Goal: Check status: Check status

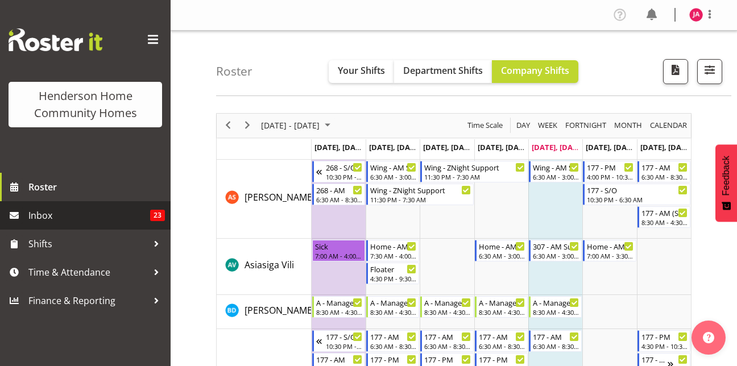
click at [55, 216] on span "Inbox" at bounding box center [89, 215] width 122 height 17
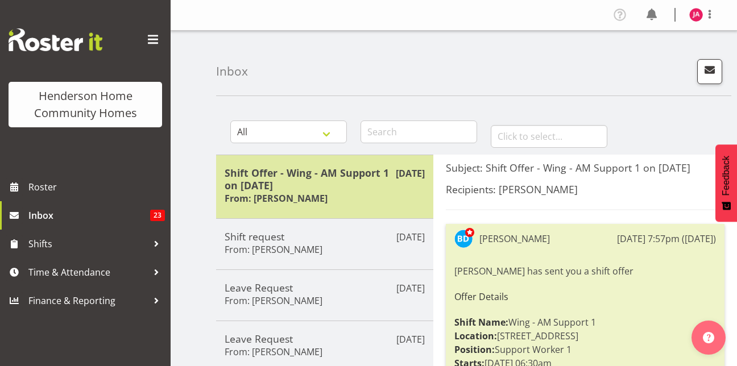
click at [291, 190] on h5 "Shift Offer - Wing - AM Support 1 on [DATE]" at bounding box center [325, 179] width 200 height 25
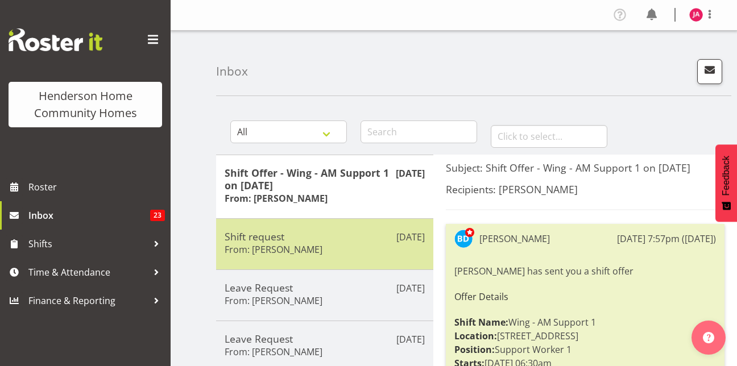
click at [354, 231] on h5 "Shift request" at bounding box center [325, 236] width 200 height 13
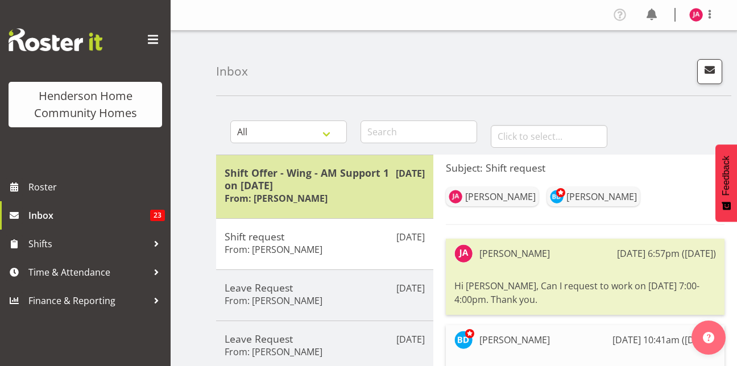
click at [342, 194] on div "Shift Offer - Wing - AM Support 1 on 21/09/25 From: Barbara Dunlop" at bounding box center [325, 187] width 200 height 40
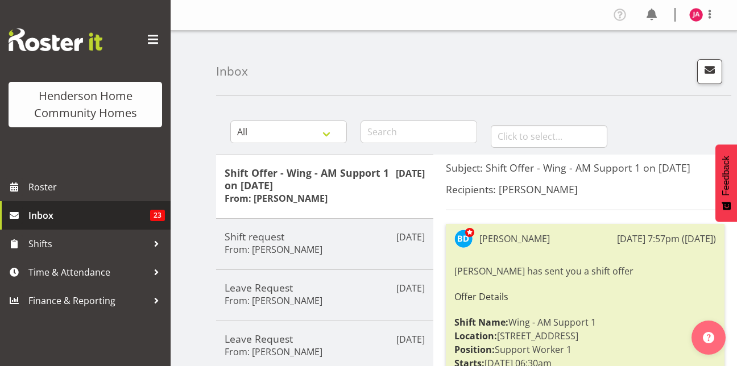
click at [76, 206] on link "Inbox 23" at bounding box center [85, 215] width 171 height 28
click at [57, 206] on link "Inbox 22" at bounding box center [85, 215] width 171 height 28
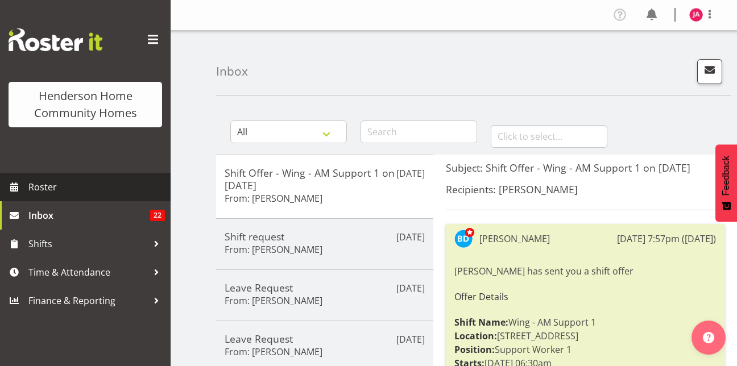
click at [73, 179] on span "Roster" at bounding box center [96, 187] width 136 height 17
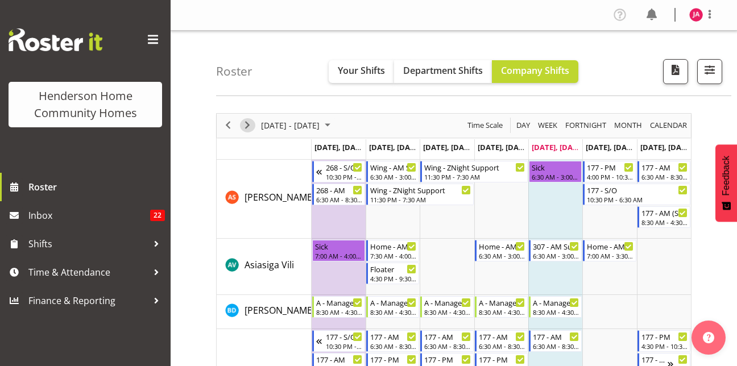
click at [247, 127] on span "Next" at bounding box center [248, 125] width 14 height 14
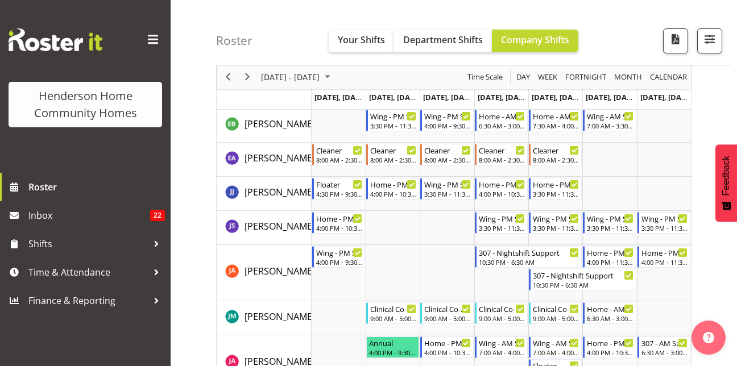
scroll to position [595, 0]
click at [244, 74] on span "Next" at bounding box center [248, 78] width 14 height 14
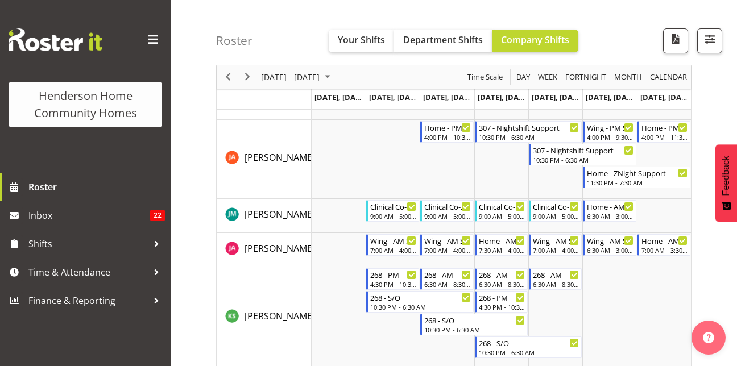
scroll to position [889, 0]
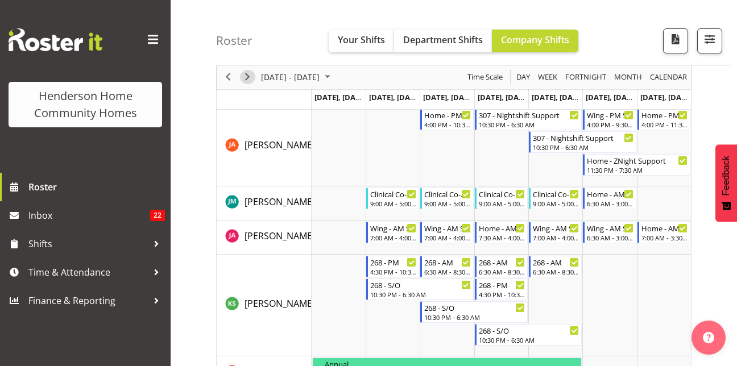
click at [246, 79] on span "Next" at bounding box center [248, 78] width 14 height 14
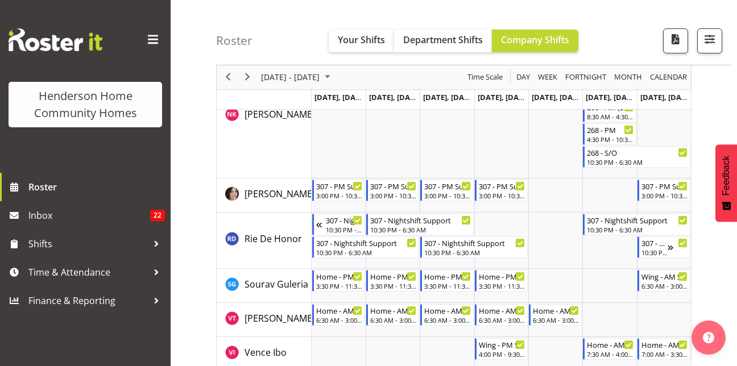
scroll to position [1524, 0]
